Goal: Transaction & Acquisition: Purchase product/service

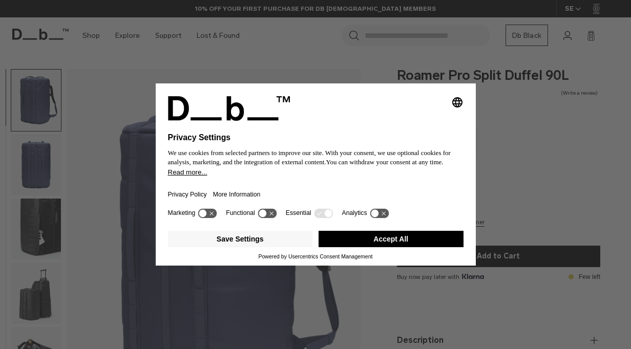
click at [411, 199] on div "Privacy Policy More Information" at bounding box center [316, 192] width 296 height 30
click at [395, 246] on button "Accept All" at bounding box center [391, 239] width 145 height 16
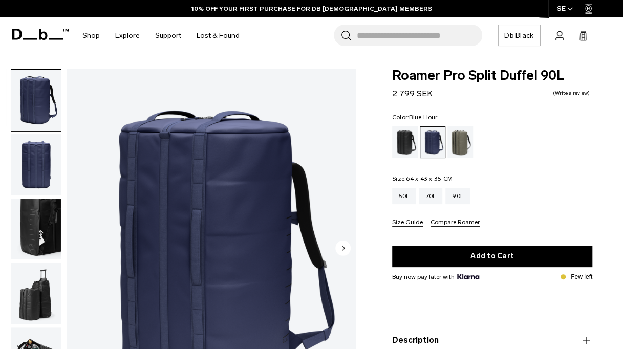
click at [408, 185] on fieldset "Size: 64 x 43 x 35 CM Out of stock 50L 70L 90L Size Guide Compare Roamer" at bounding box center [492, 201] width 200 height 51
click at [409, 190] on div "50L" at bounding box center [404, 196] width 24 height 16
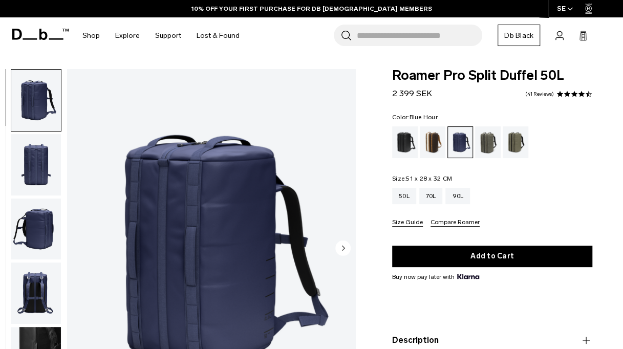
click at [50, 155] on img "button" at bounding box center [36, 164] width 50 height 61
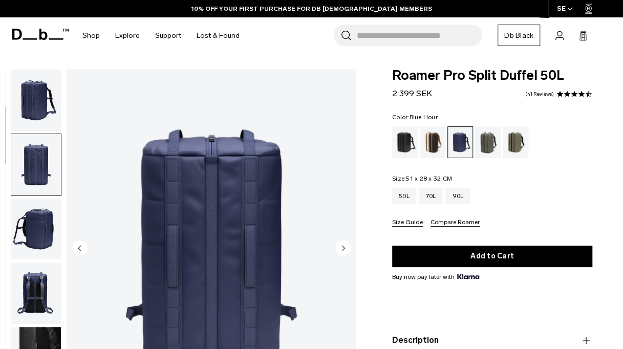
scroll to position [65, 0]
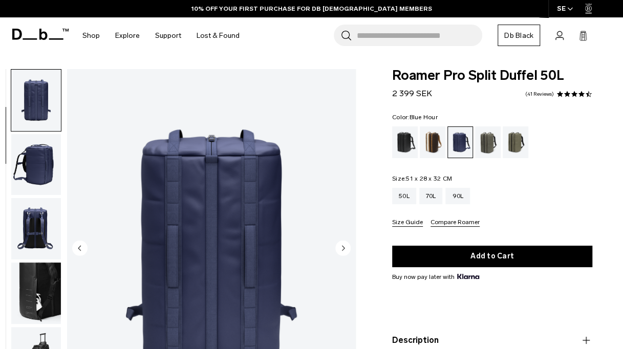
click at [37, 170] on img "button" at bounding box center [36, 164] width 50 height 61
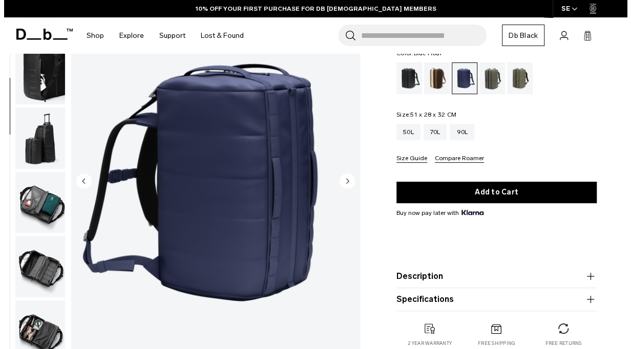
scroll to position [51, 0]
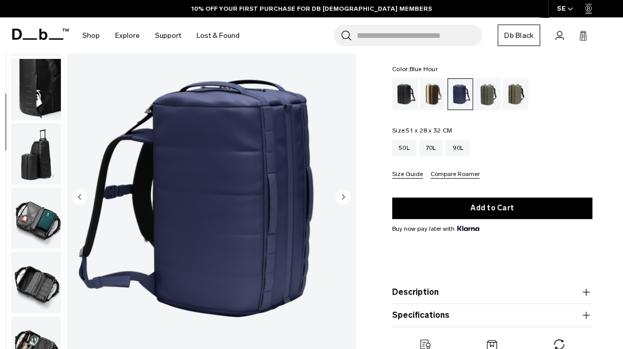
click at [34, 154] on img "button" at bounding box center [36, 153] width 50 height 61
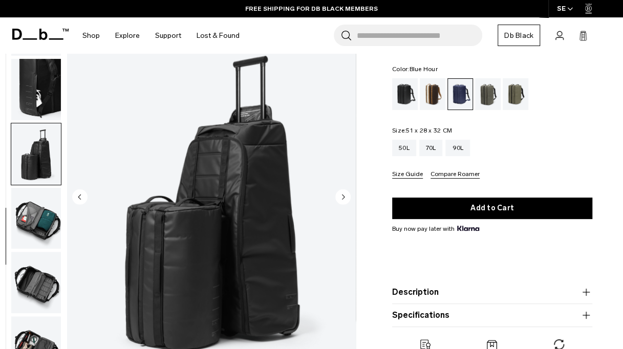
click at [347, 196] on circle "Next slide" at bounding box center [342, 197] width 15 height 15
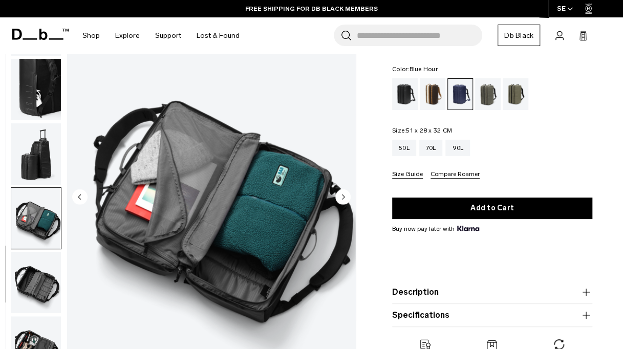
click at [347, 196] on circle "Next slide" at bounding box center [342, 197] width 15 height 15
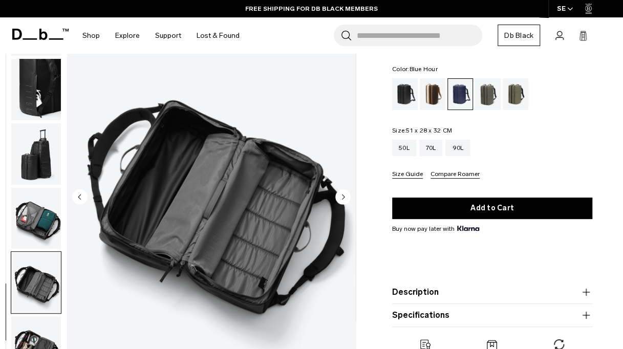
click at [347, 196] on circle "Next slide" at bounding box center [342, 197] width 15 height 15
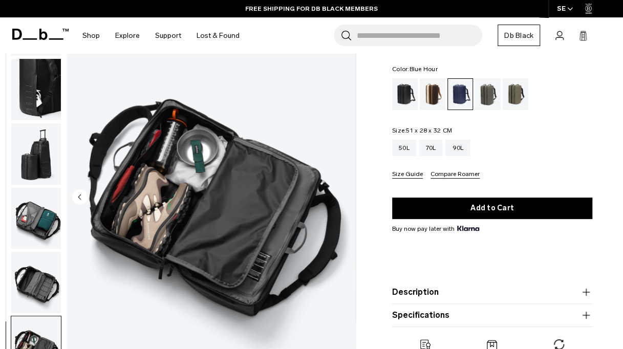
click at [347, 196] on img "9 / 9" at bounding box center [211, 198] width 289 height 361
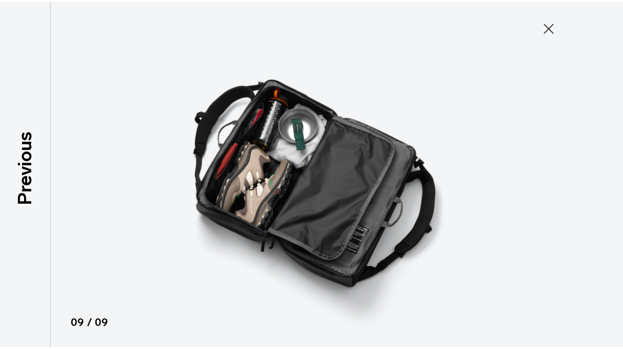
scroll to position [212, 0]
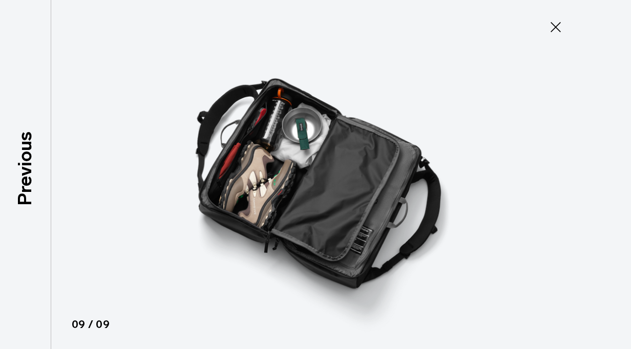
click at [347, 196] on img at bounding box center [315, 174] width 461 height 349
click at [555, 27] on icon at bounding box center [556, 27] width 16 height 16
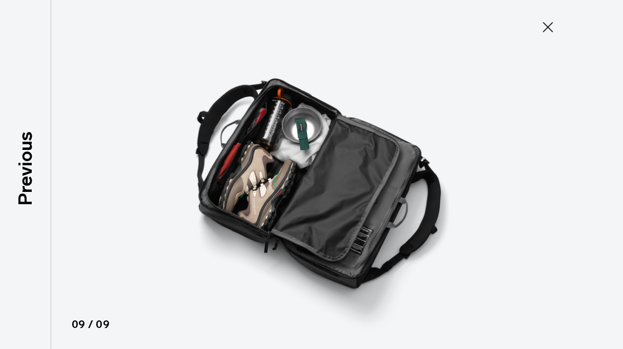
scroll to position [218, 0]
